Goal: Information Seeking & Learning: Learn about a topic

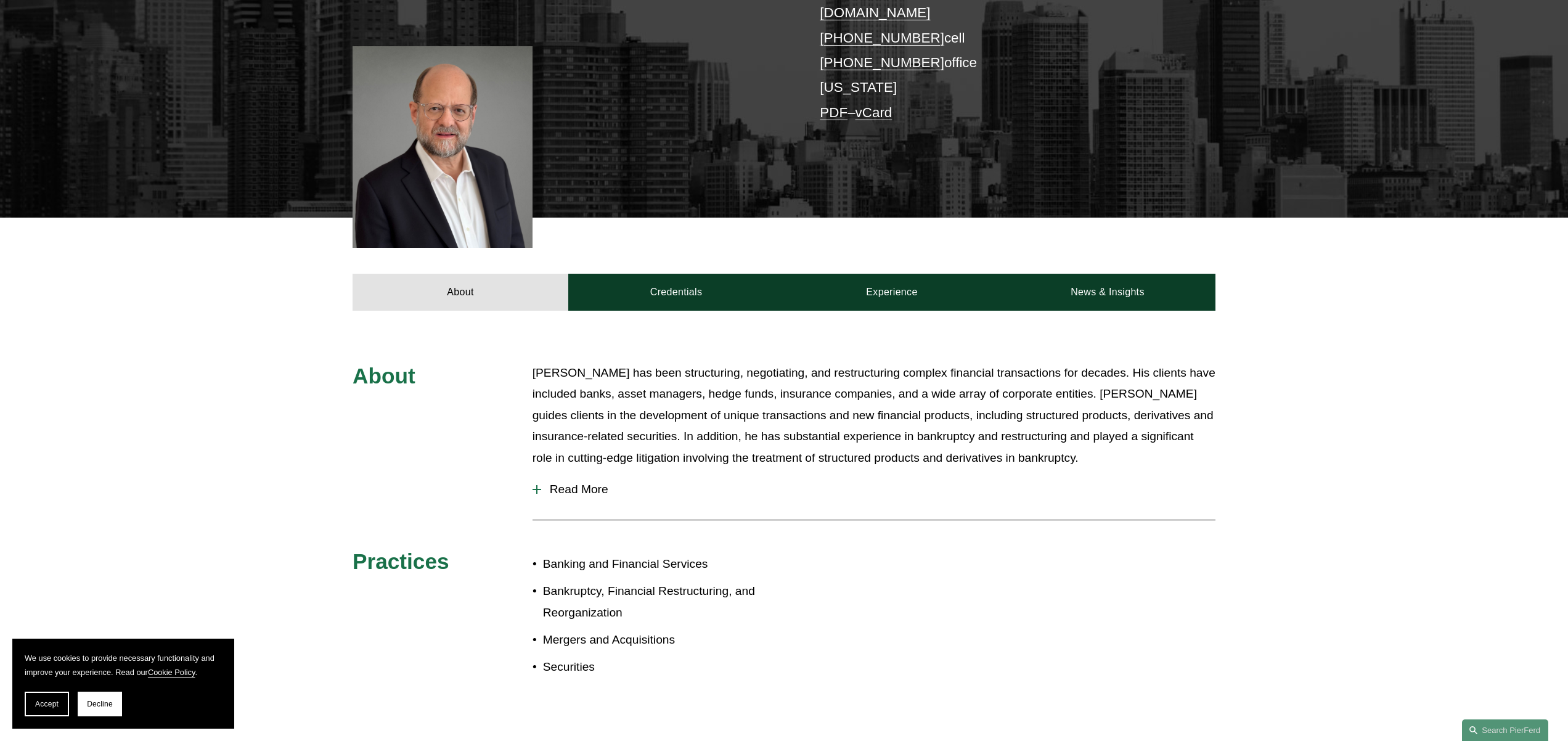
scroll to position [310, 0]
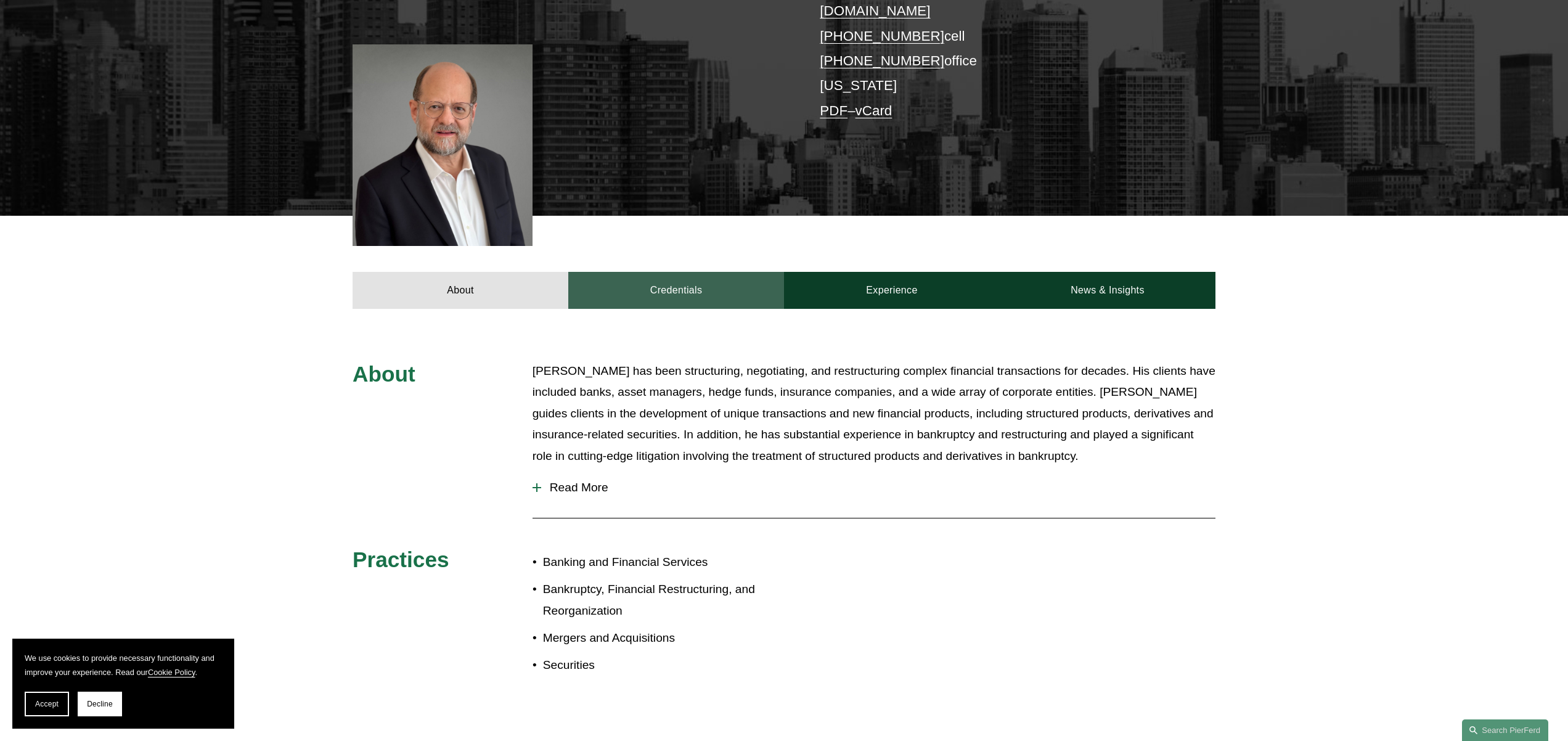
click at [679, 272] on link "Credentials" at bounding box center [676, 290] width 216 height 37
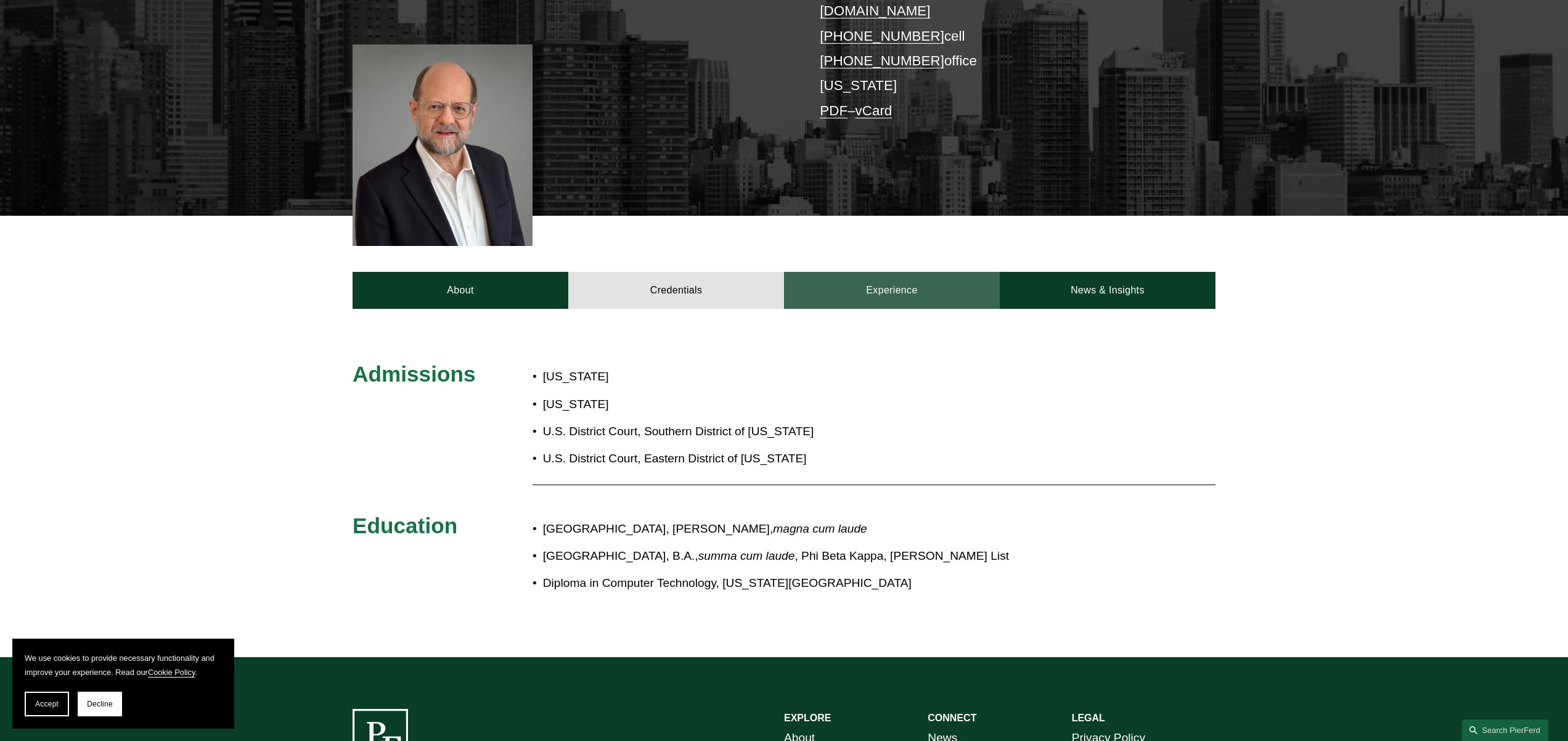
click at [878, 274] on link "Experience" at bounding box center [892, 290] width 216 height 37
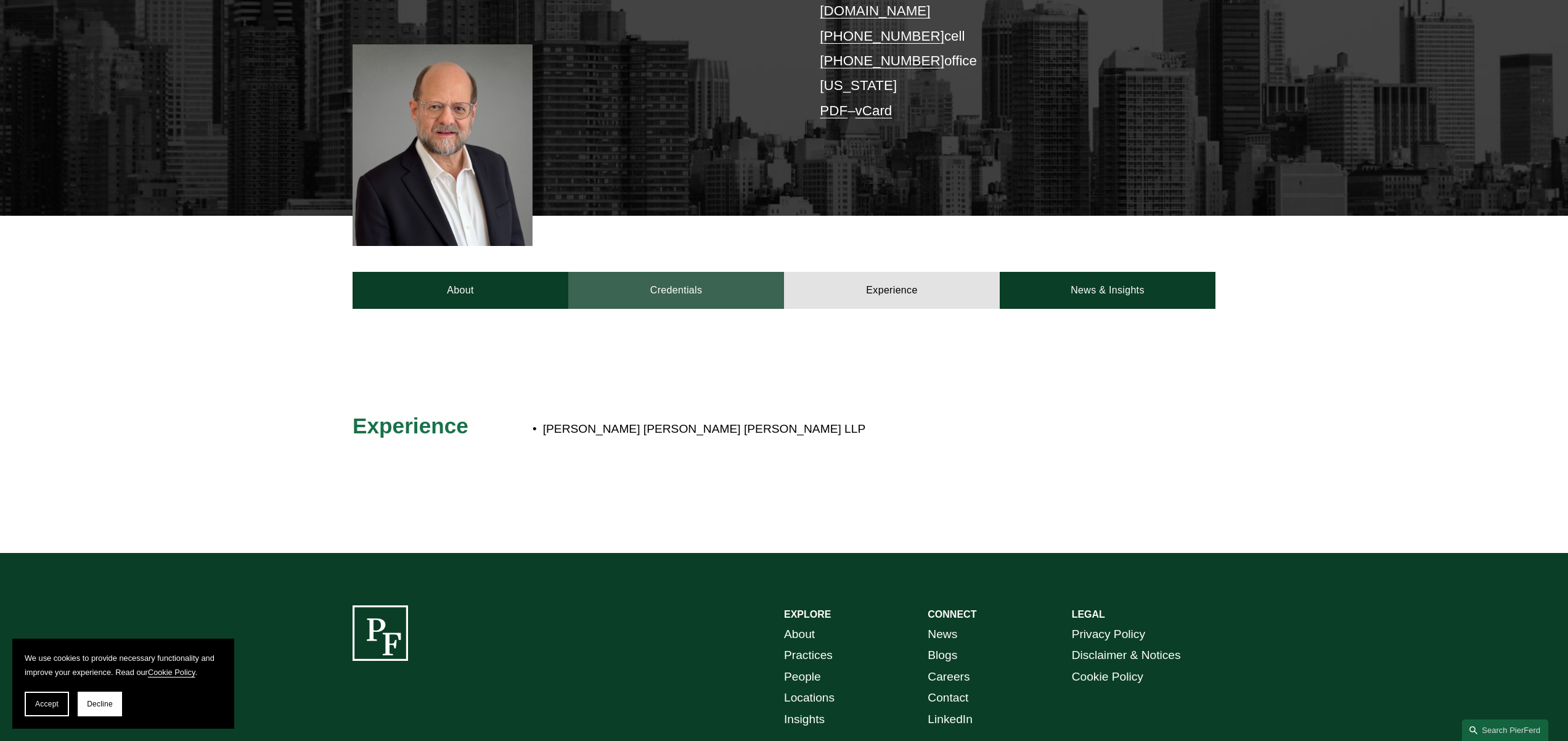
click at [683, 278] on link "Credentials" at bounding box center [676, 290] width 216 height 37
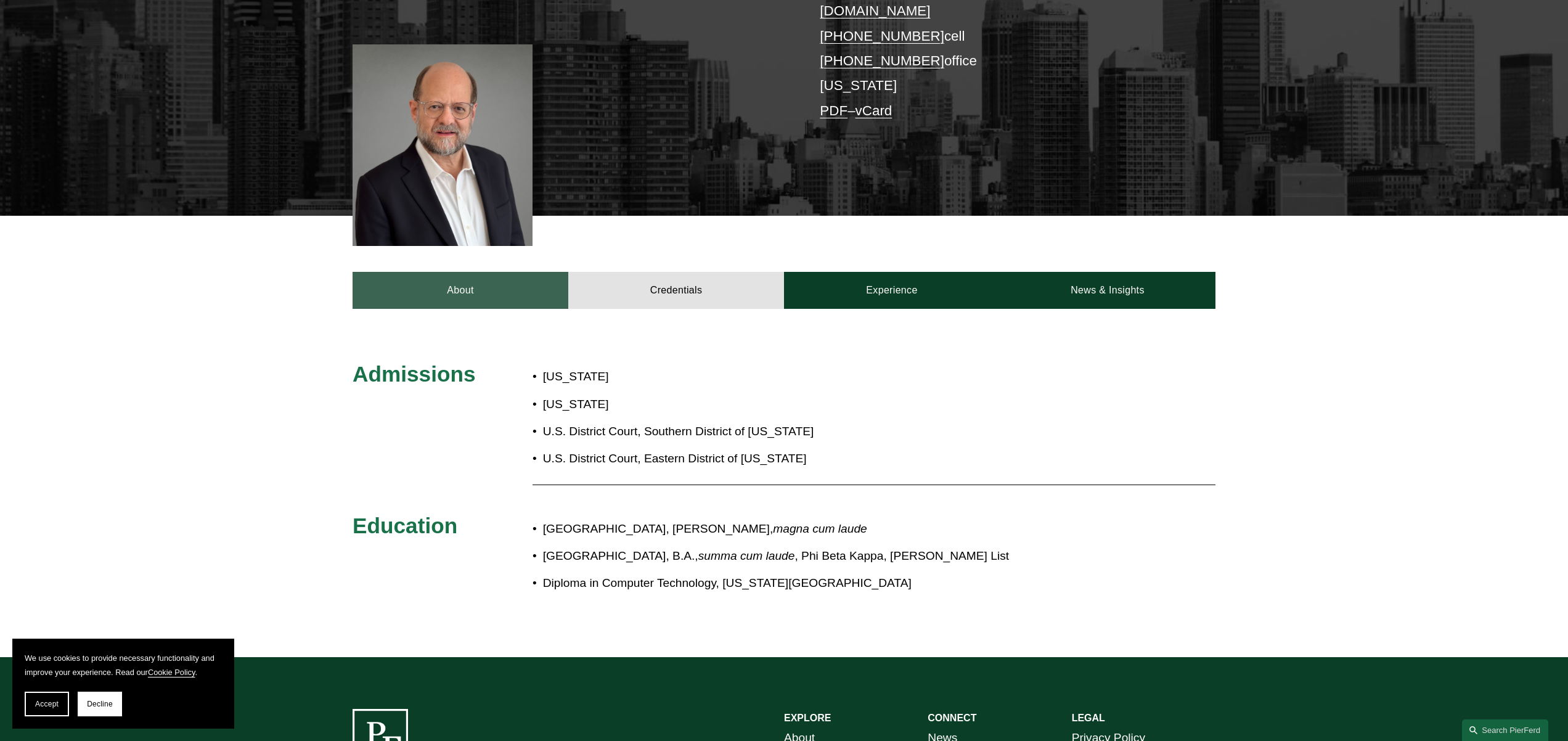
click at [507, 280] on link "About" at bounding box center [461, 290] width 216 height 37
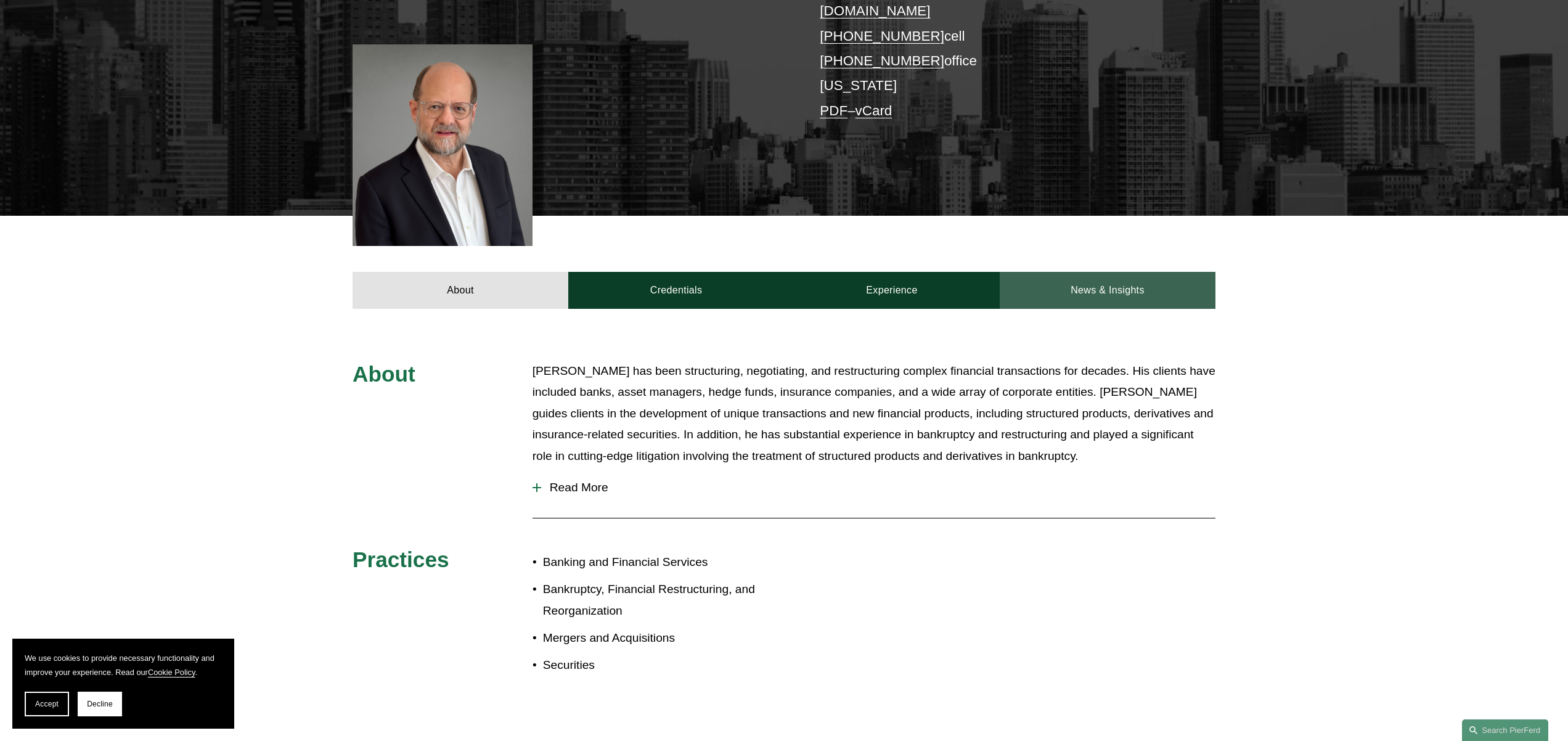
click at [1104, 272] on link "News & Insights" at bounding box center [1108, 290] width 216 height 37
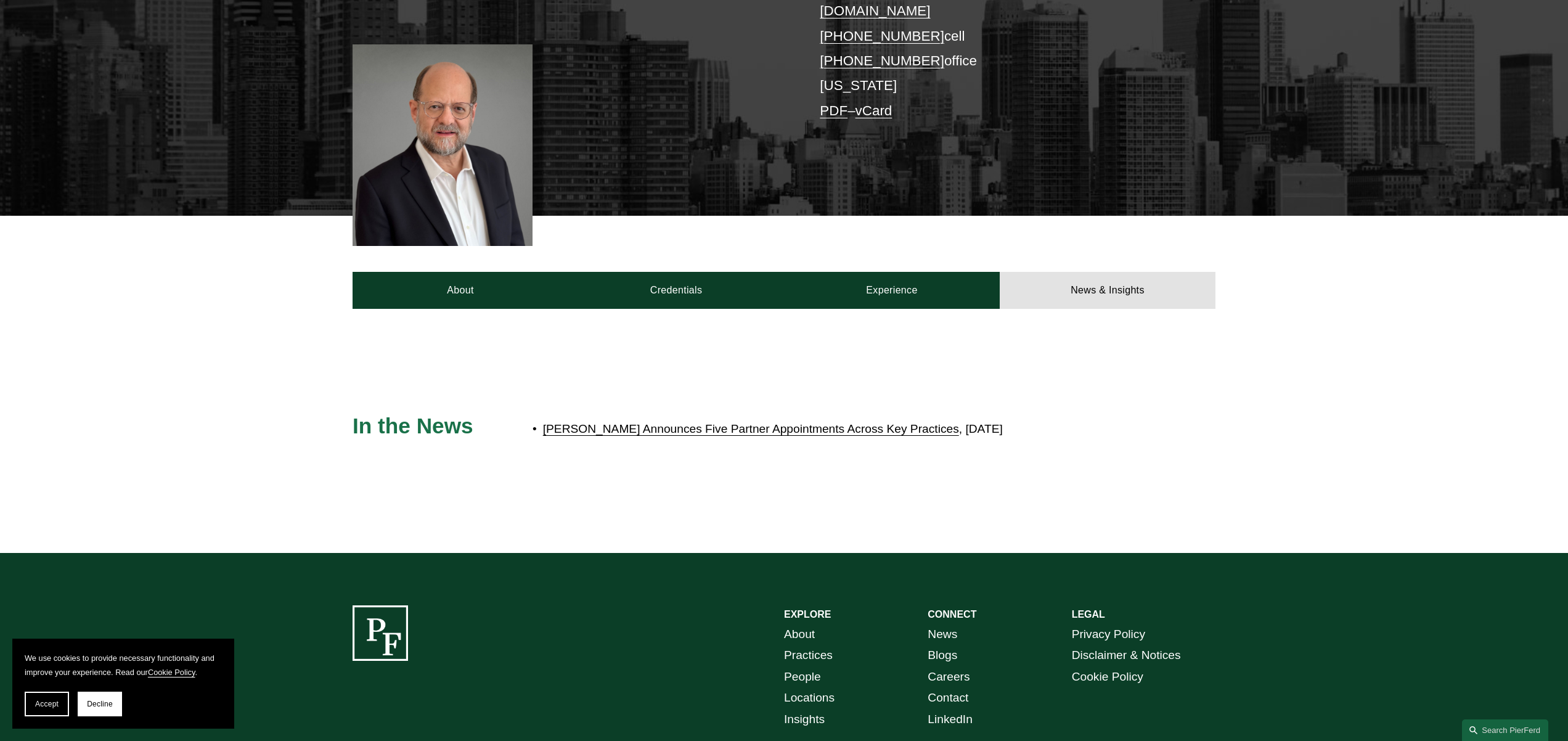
click at [785, 422] on link "Pierson Ferdinand Announces Five Partner Appointments Across Key Practices" at bounding box center [751, 429] width 416 height 13
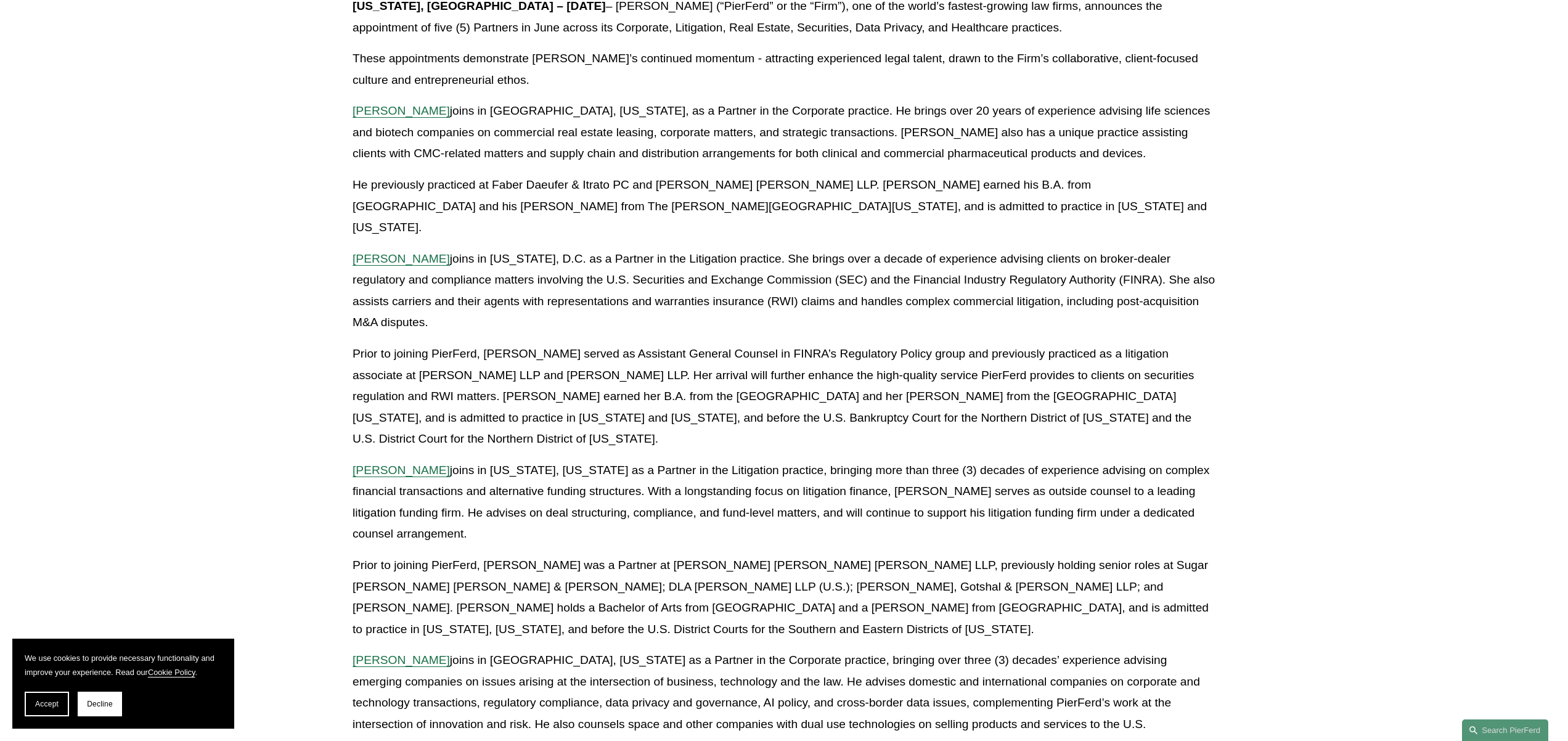
scroll to position [352, 0]
click at [393, 251] on span "[PERSON_NAME]" at bounding box center [401, 258] width 98 height 13
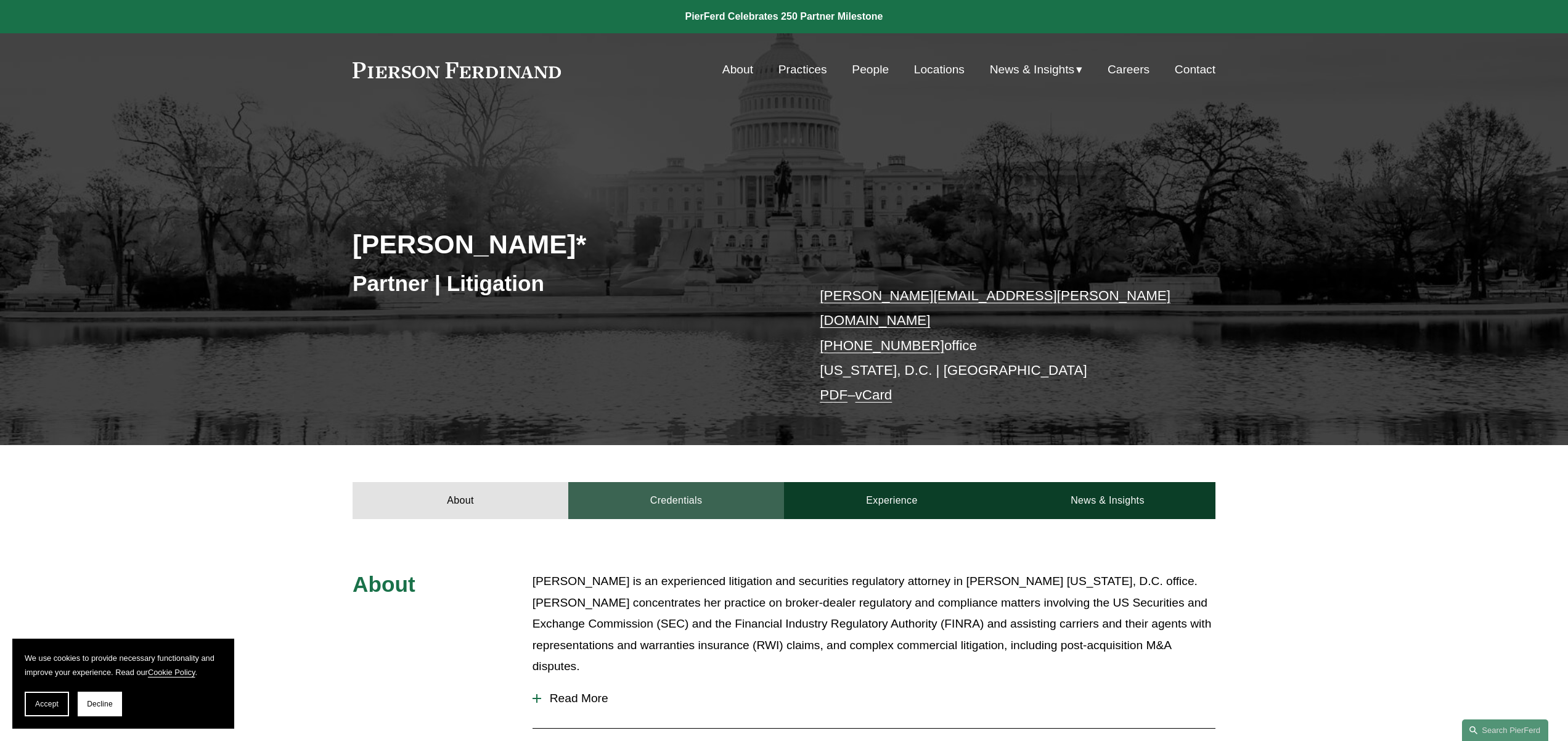
click at [684, 487] on link "Credentials" at bounding box center [676, 500] width 216 height 37
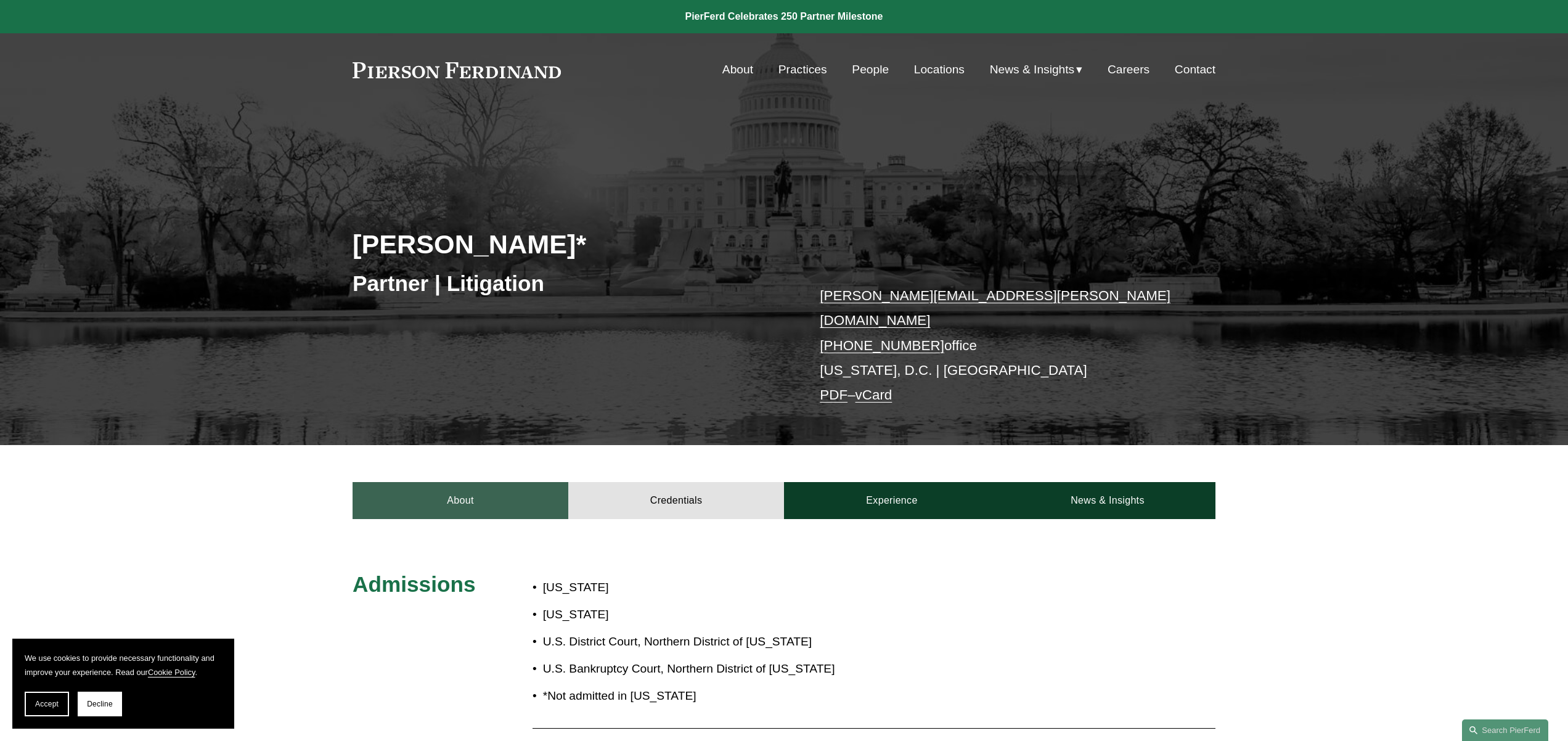
click at [459, 486] on link "About" at bounding box center [461, 500] width 216 height 37
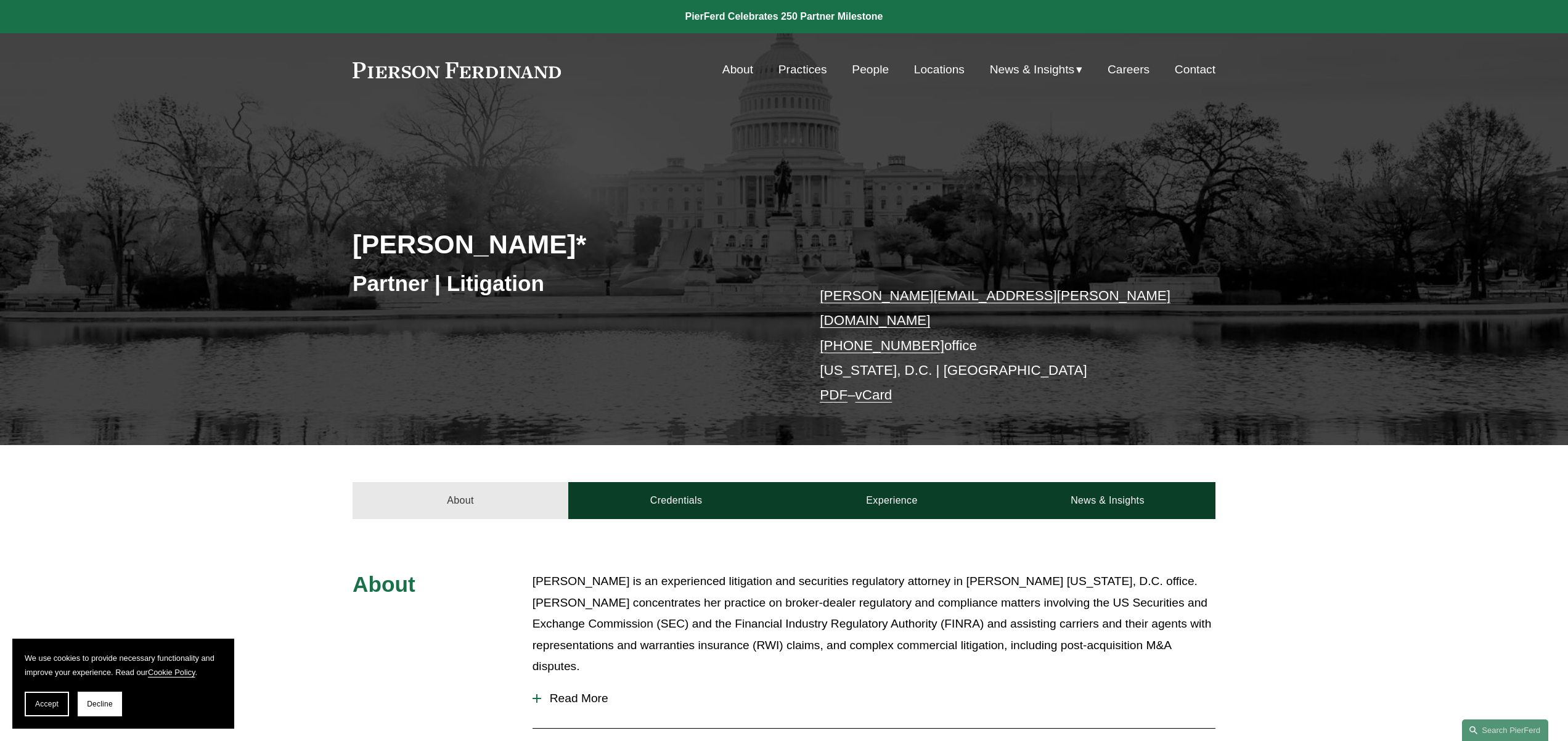
click at [459, 486] on link "About" at bounding box center [461, 500] width 216 height 37
click at [683, 497] on link "Credentials" at bounding box center [676, 500] width 216 height 37
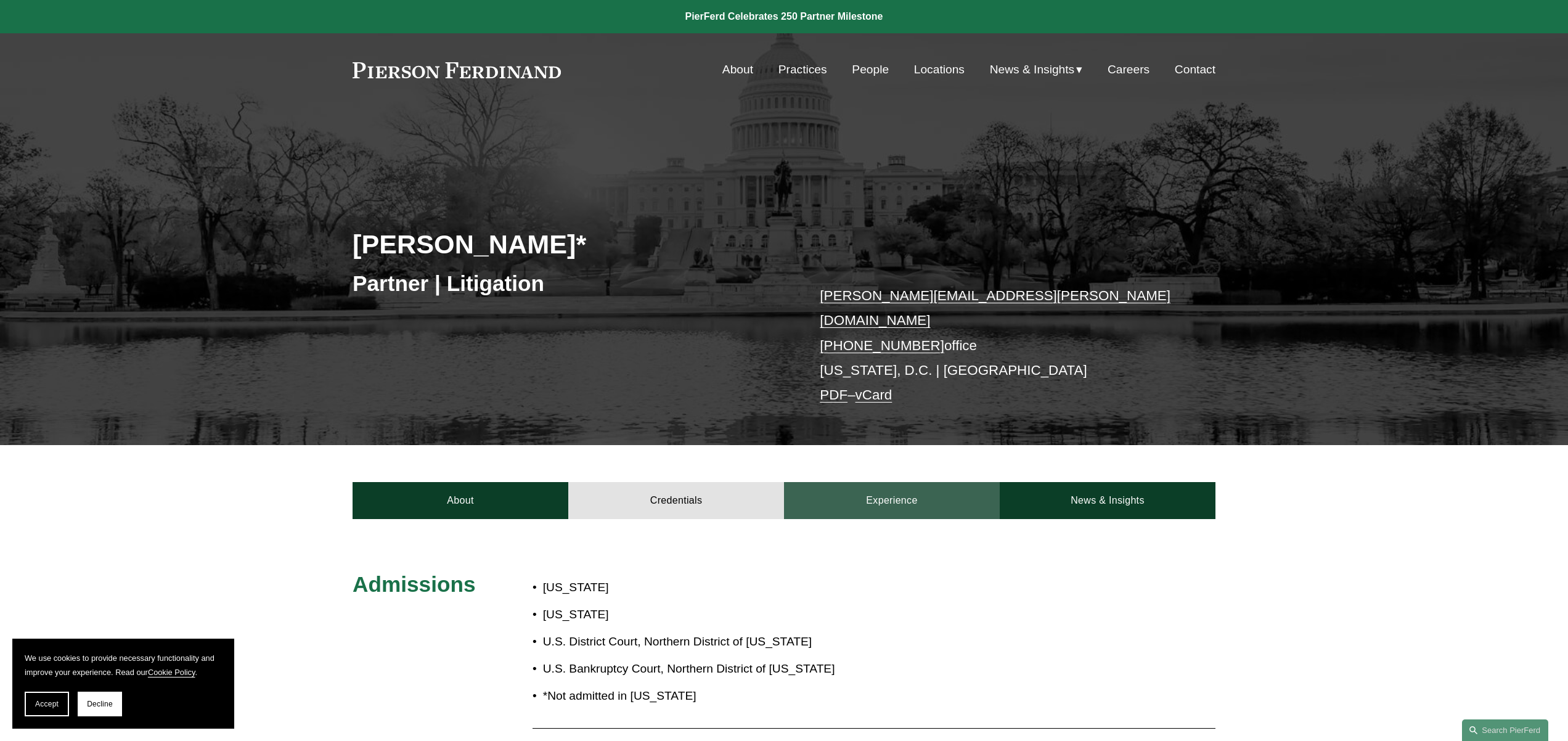
click at [879, 498] on link "Experience" at bounding box center [892, 500] width 216 height 37
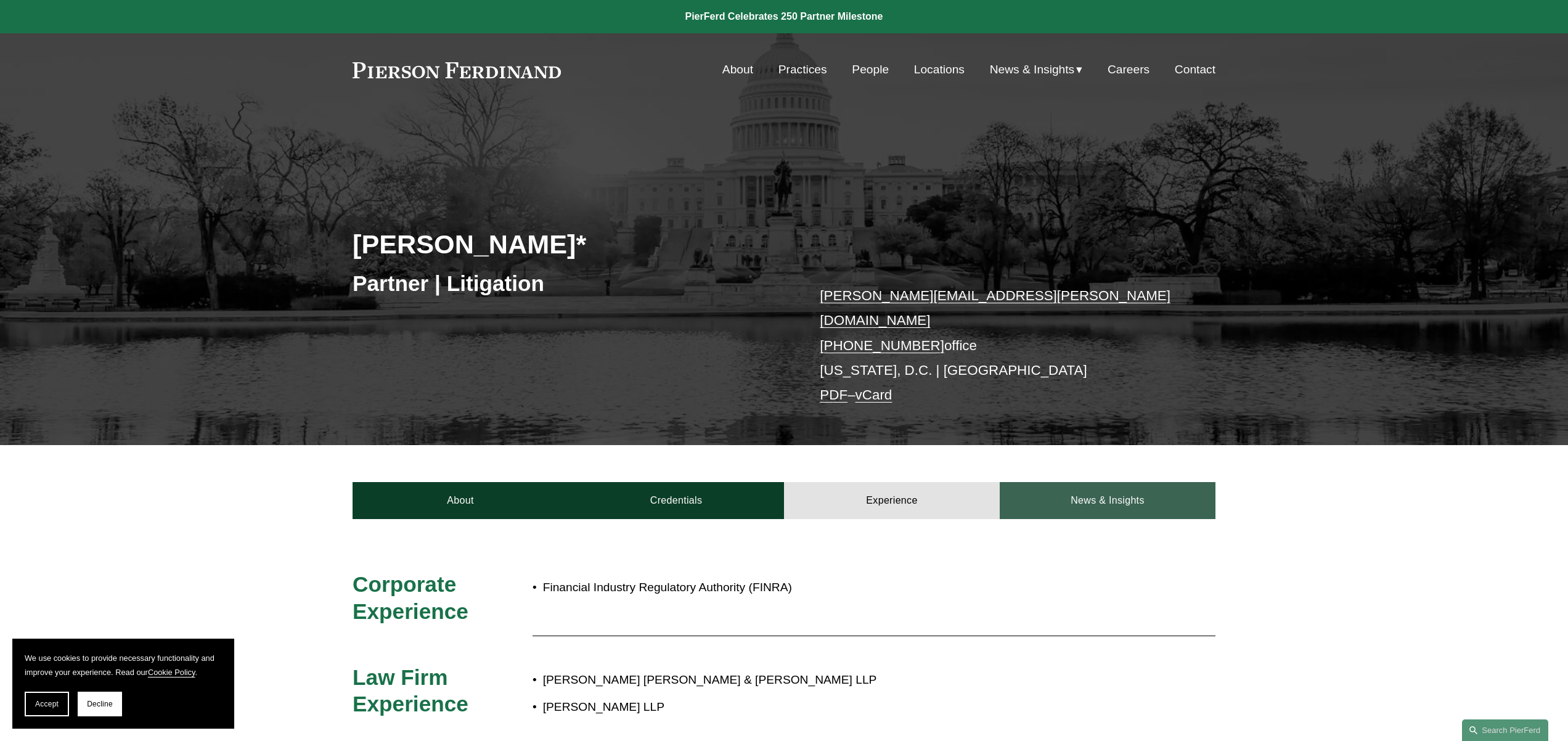
click at [1094, 488] on link "News & Insights" at bounding box center [1108, 500] width 216 height 37
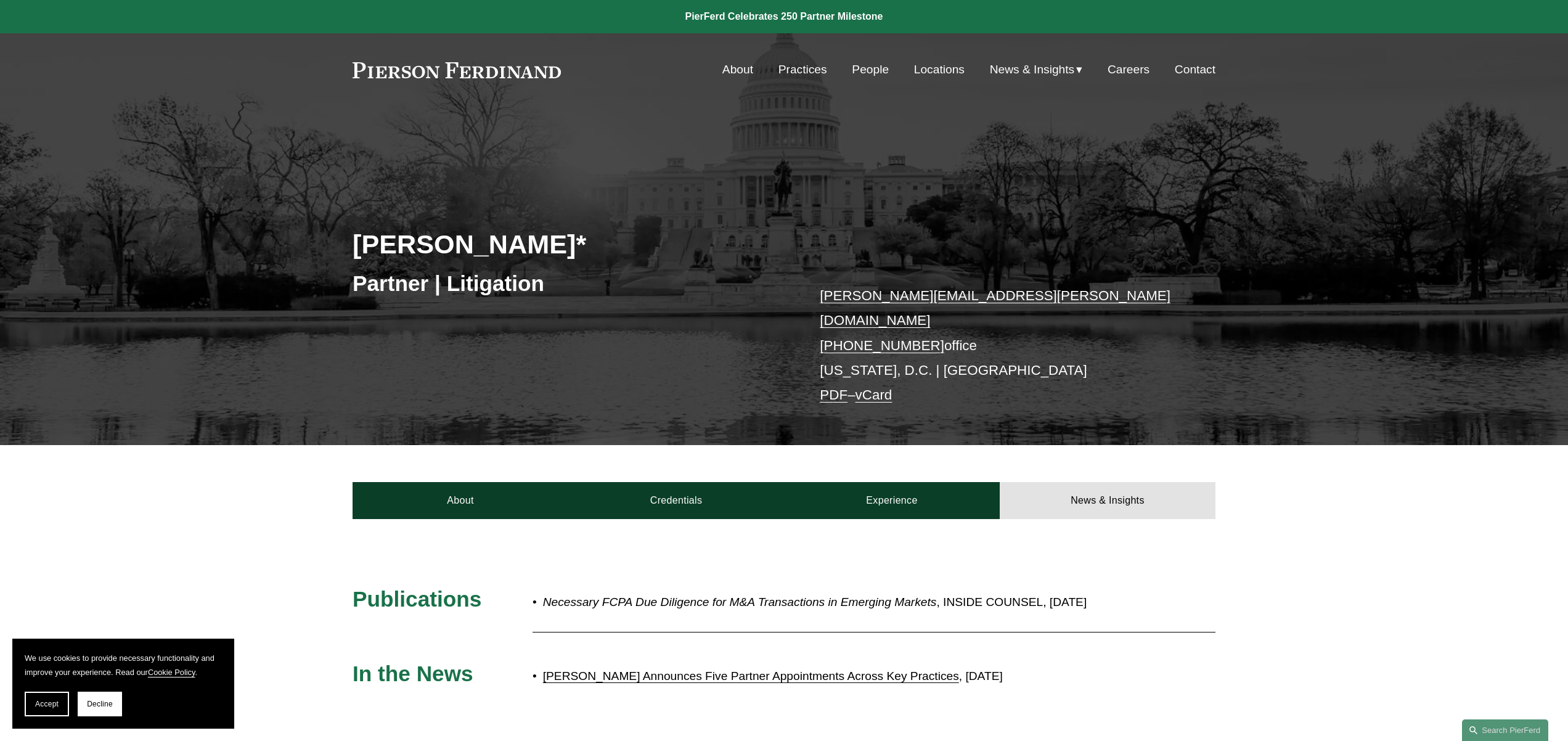
click at [713, 16] on link at bounding box center [784, 16] width 1568 height 33
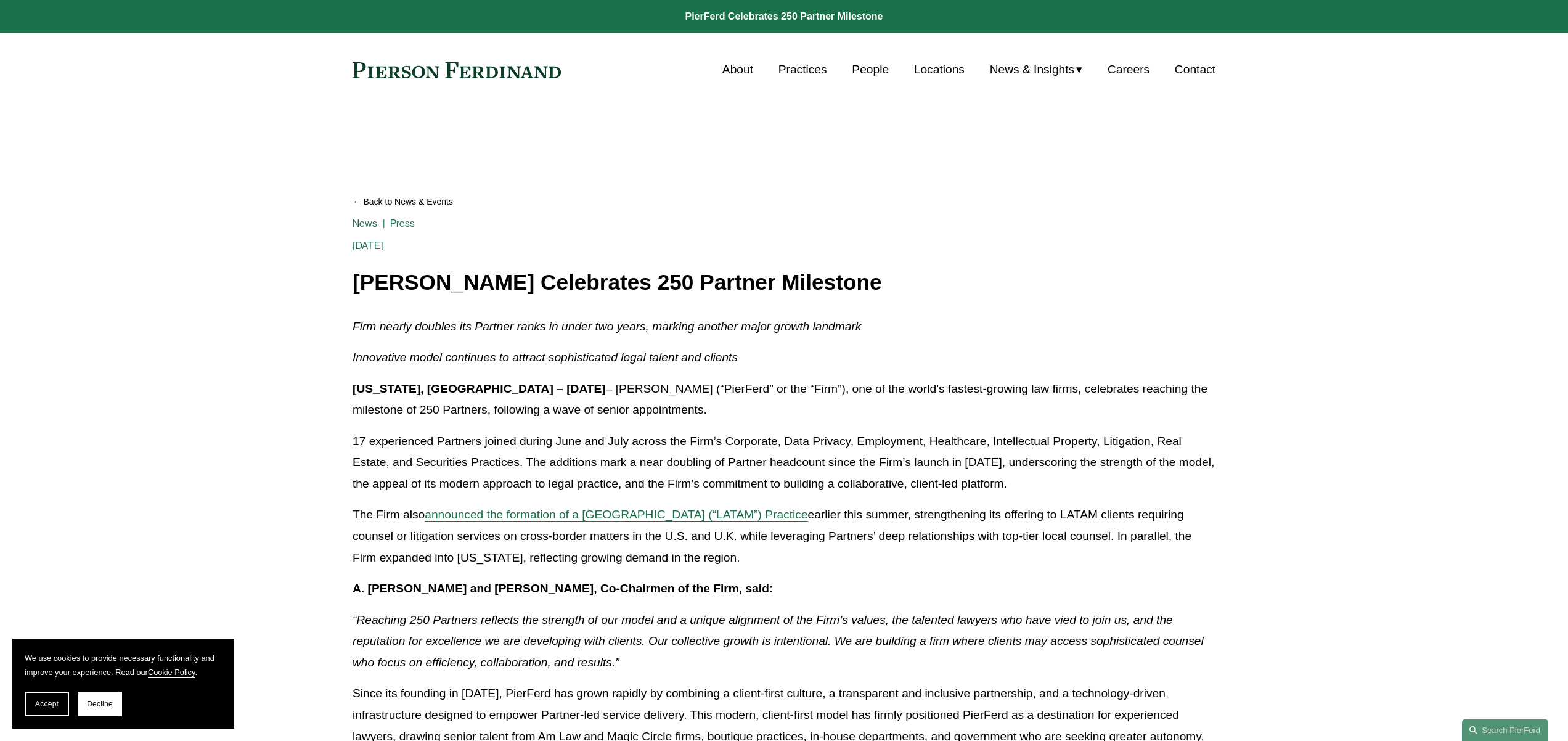
click at [729, 69] on link "About" at bounding box center [738, 70] width 31 height 24
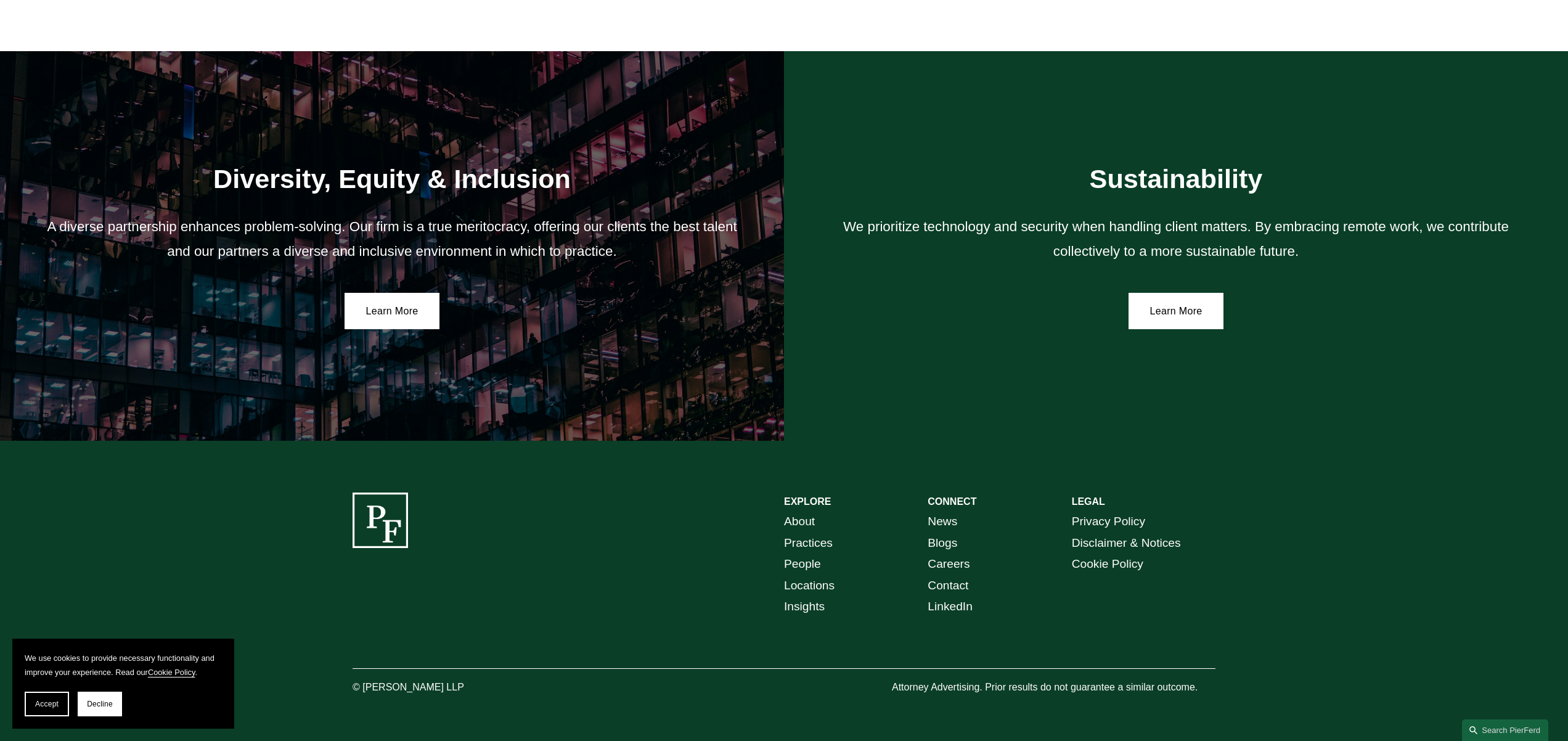
scroll to position [2288, 0]
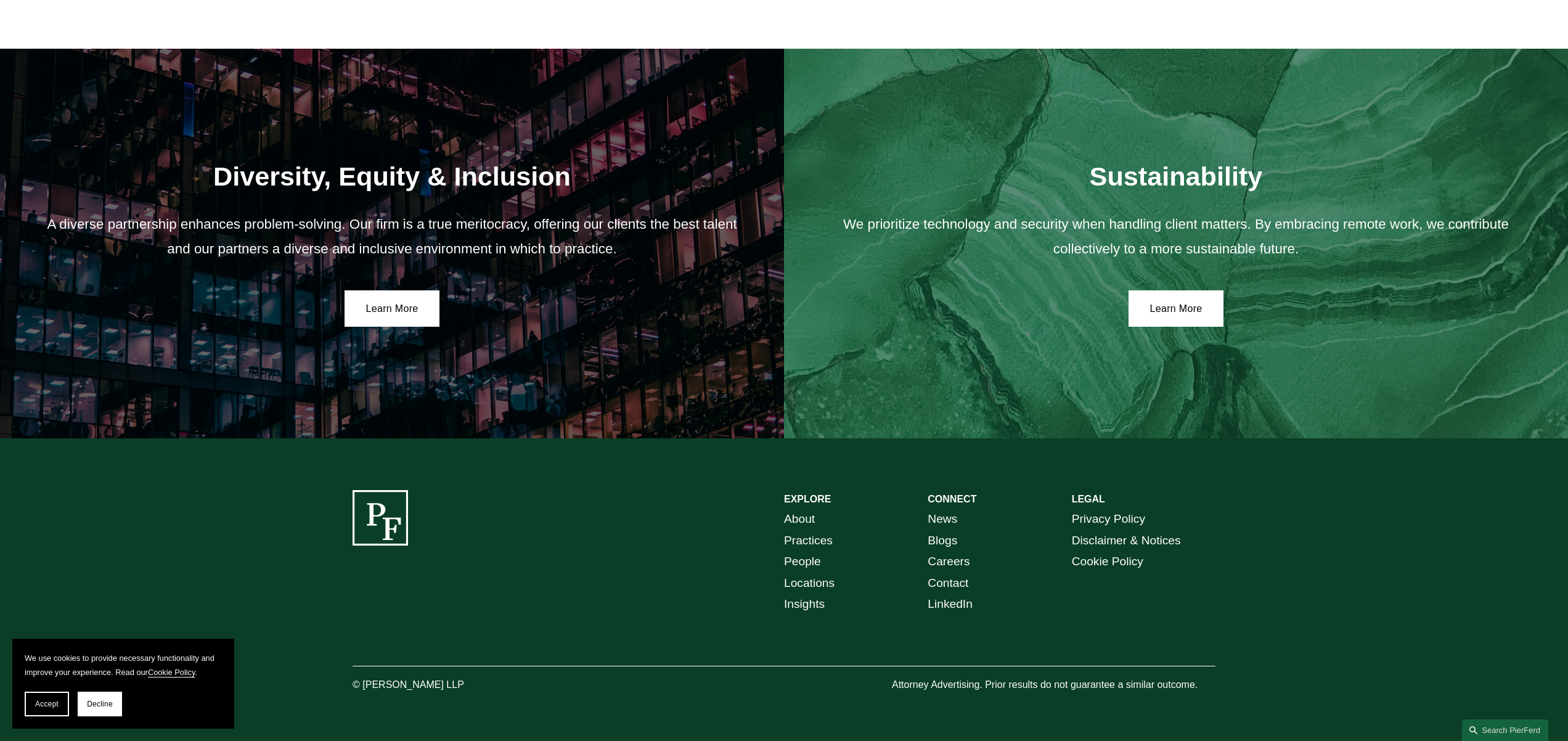
click at [810, 585] on link "Locations" at bounding box center [809, 583] width 50 height 22
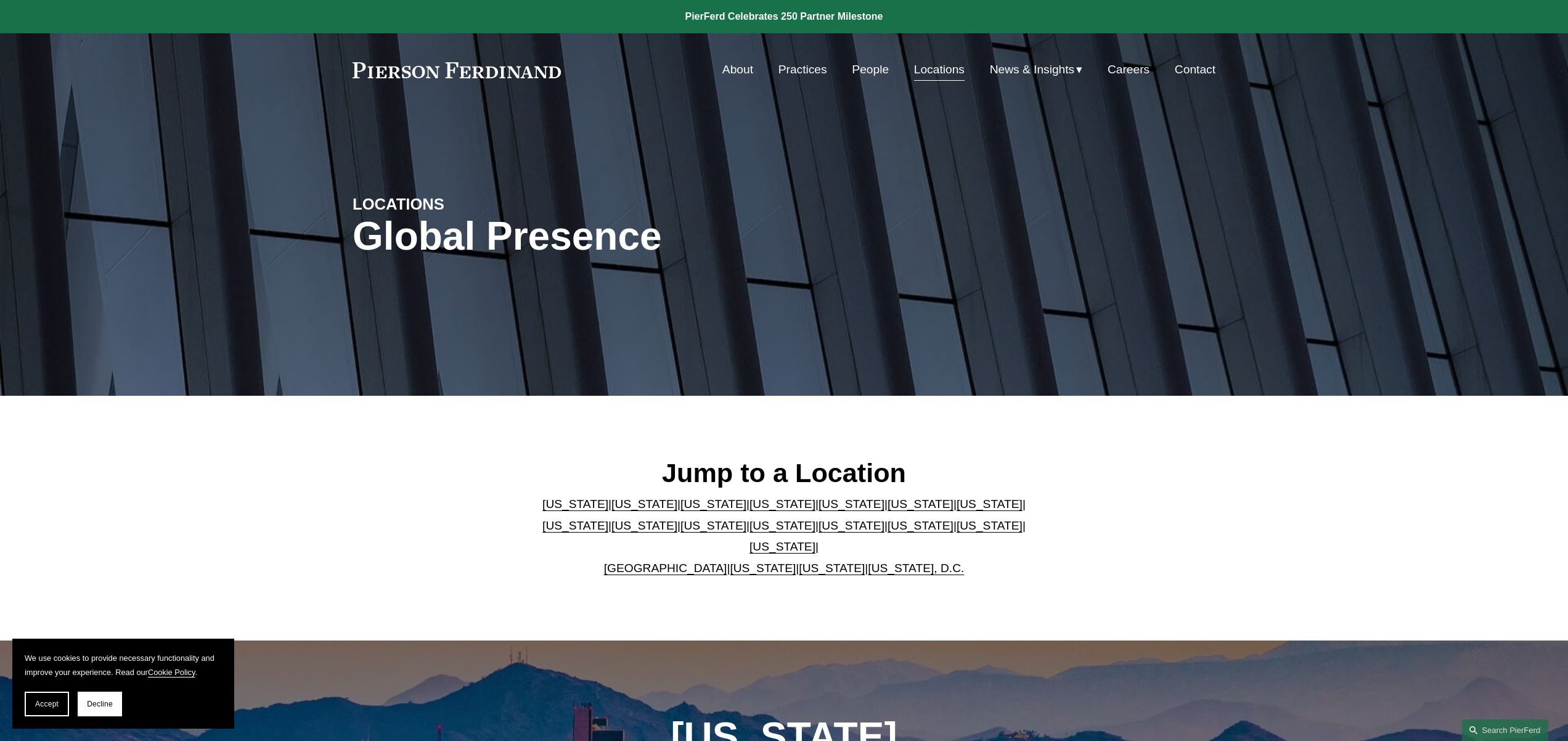
click at [749, 532] on link "[US_STATE]" at bounding box center [782, 526] width 66 height 13
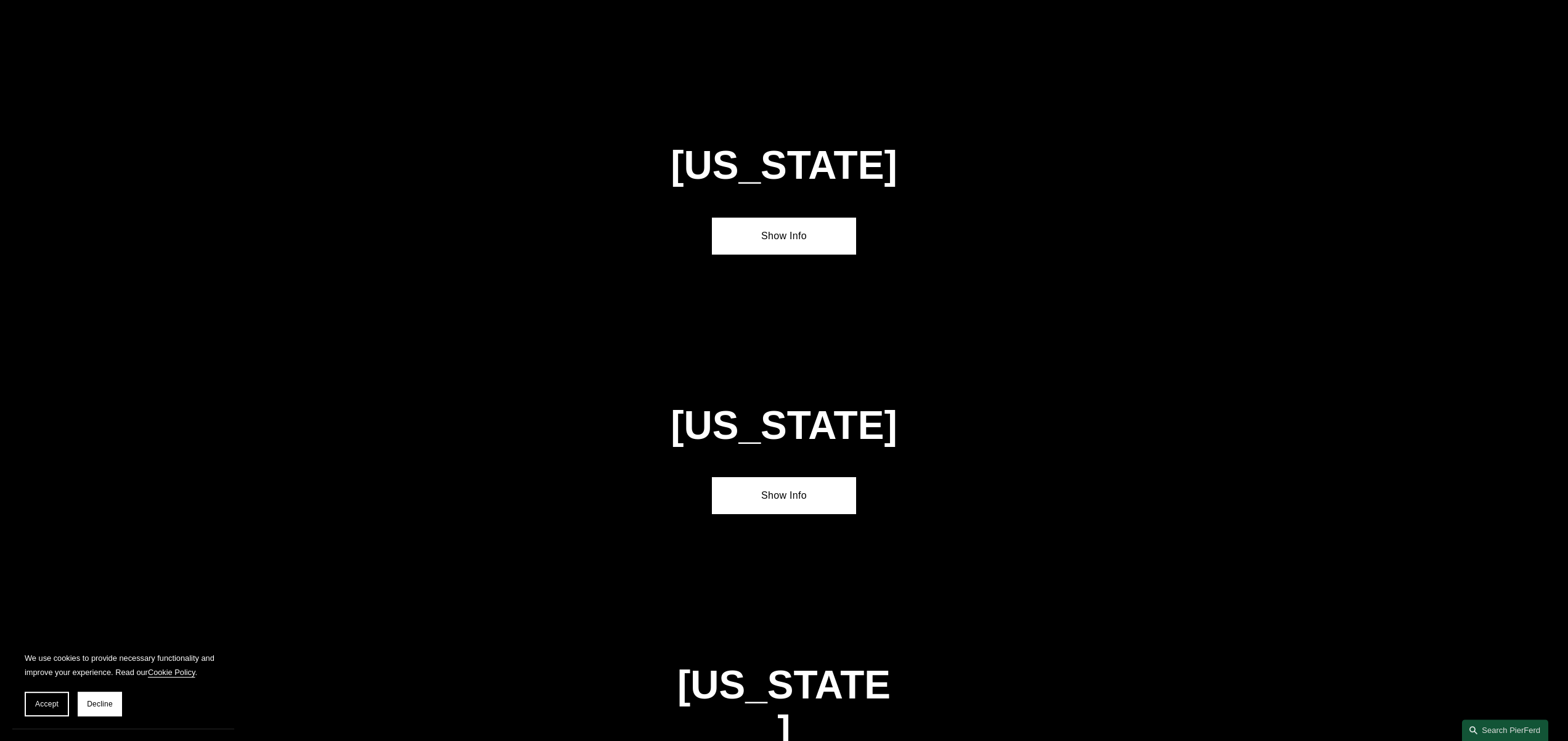
scroll to position [3238, 0]
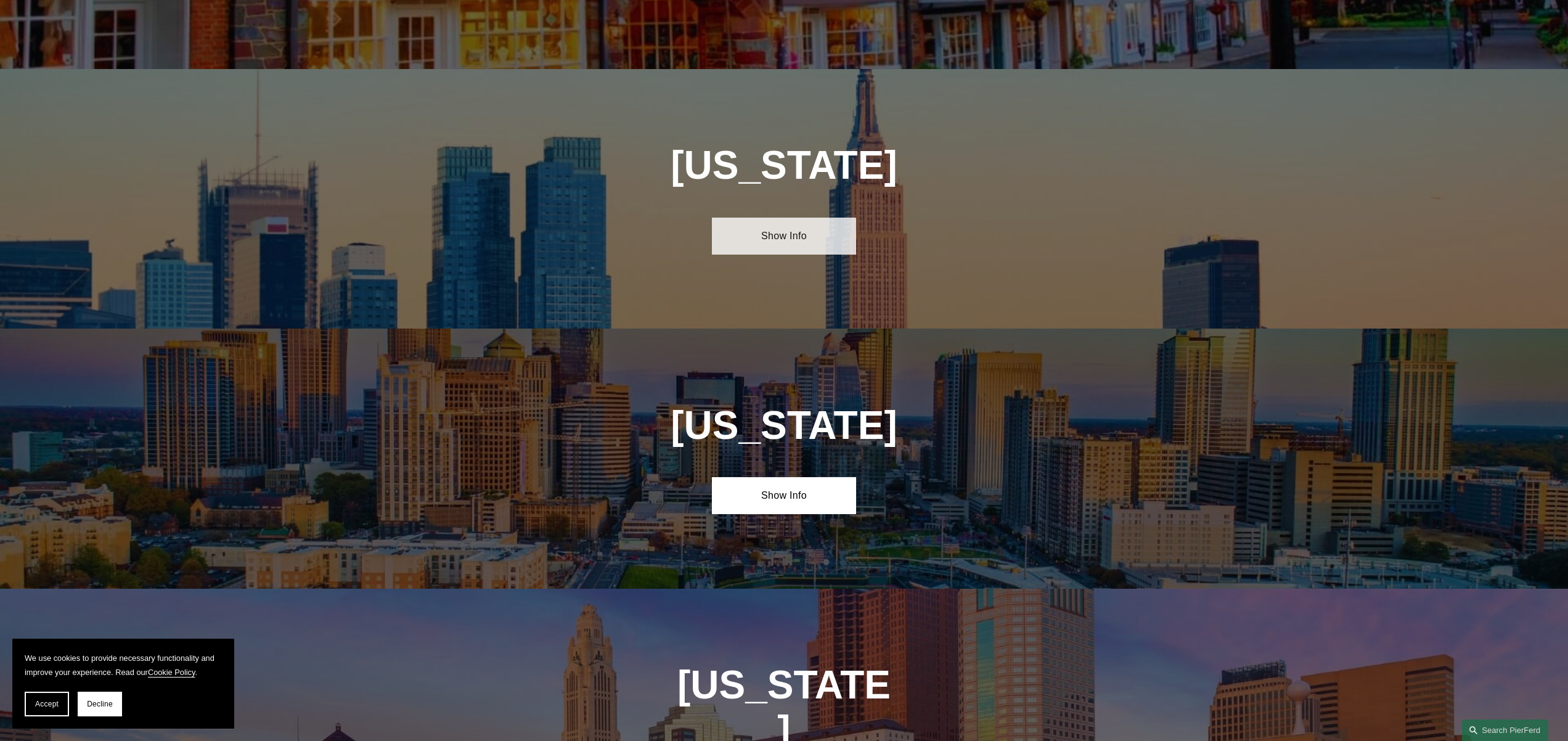
click at [793, 217] on link "Show Info" at bounding box center [783, 236] width 143 height 37
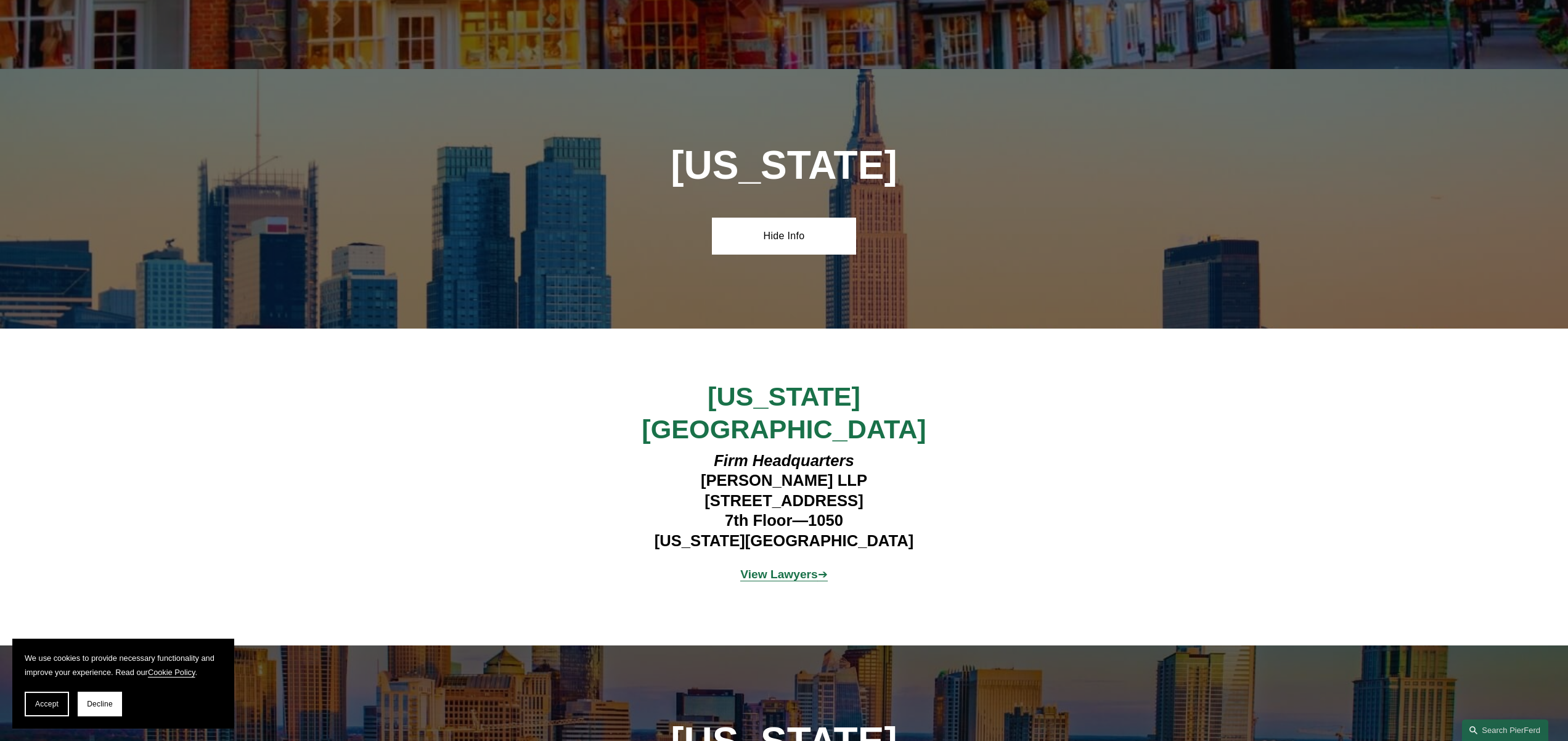
click at [764, 568] on strong "View Lawyers" at bounding box center [779, 574] width 78 height 13
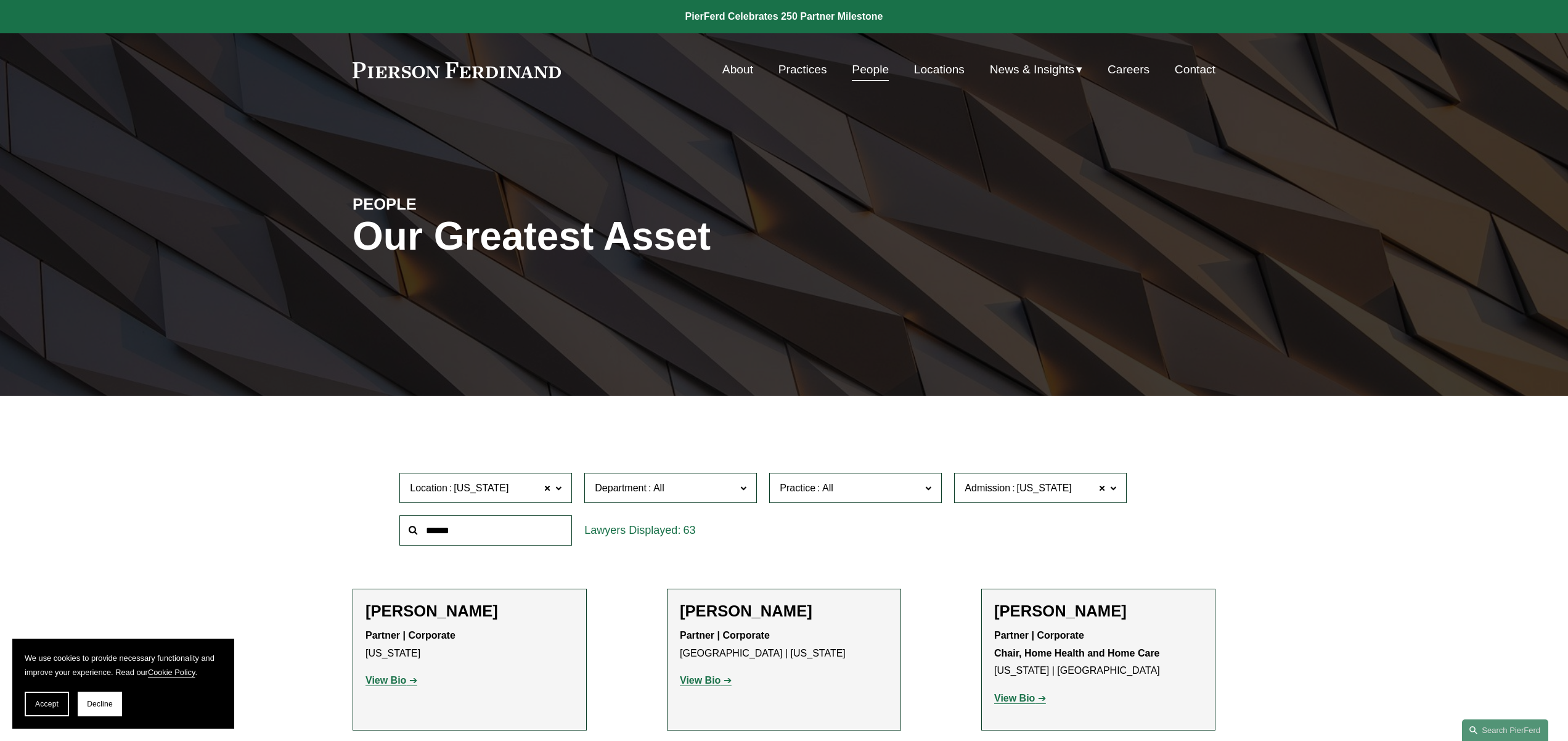
click at [0, 0] on span "News" at bounding box center [0, 0] width 0 height 0
